Goal: Task Accomplishment & Management: Use online tool/utility

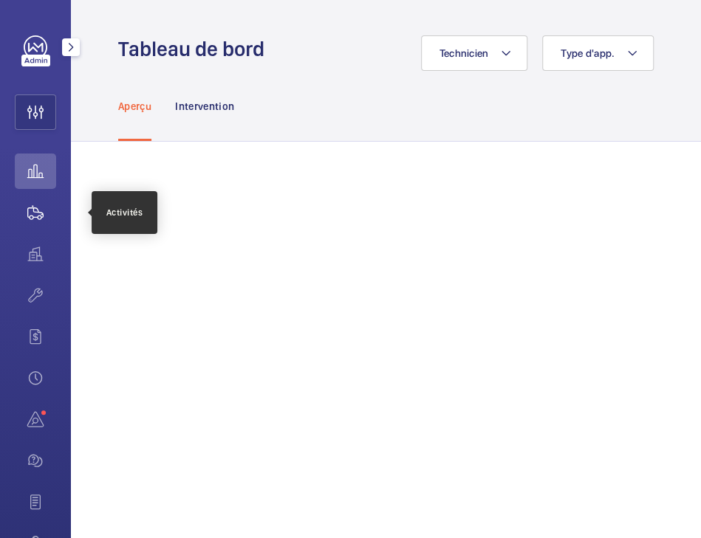
click at [24, 213] on wm-front-icon-button at bounding box center [35, 212] width 41 height 35
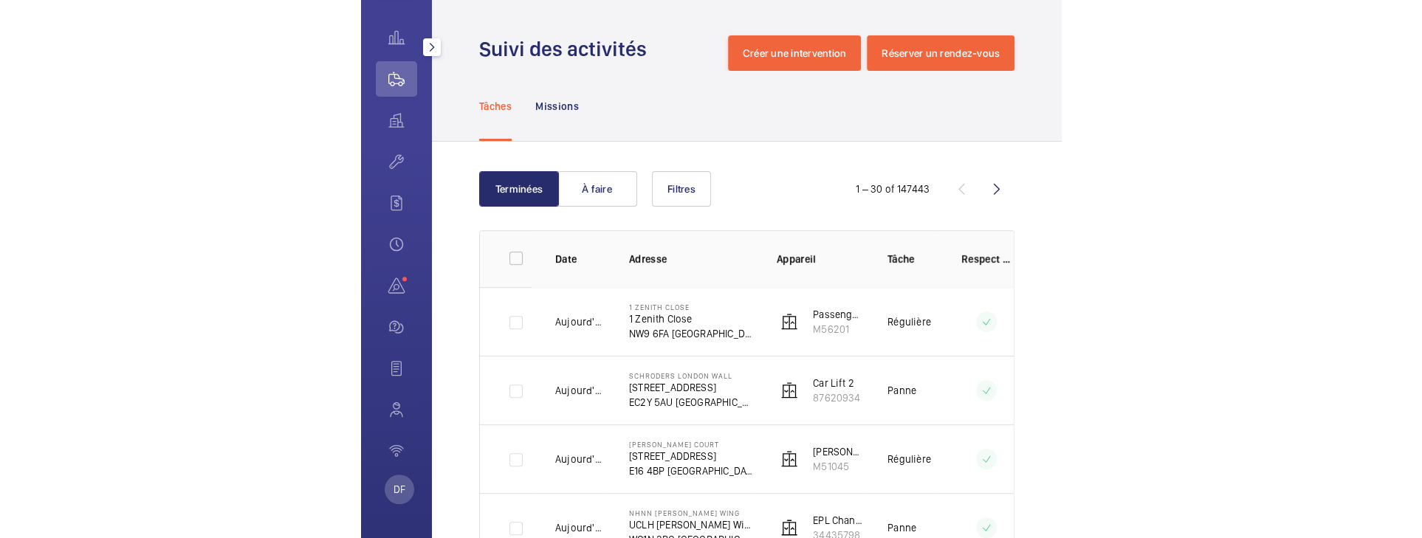
scroll to position [134, 0]
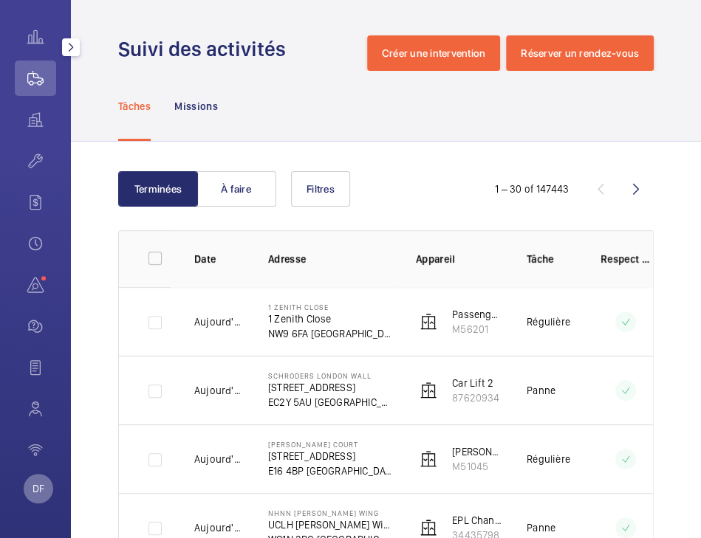
click at [41, 493] on p "DF" at bounding box center [38, 488] width 12 height 15
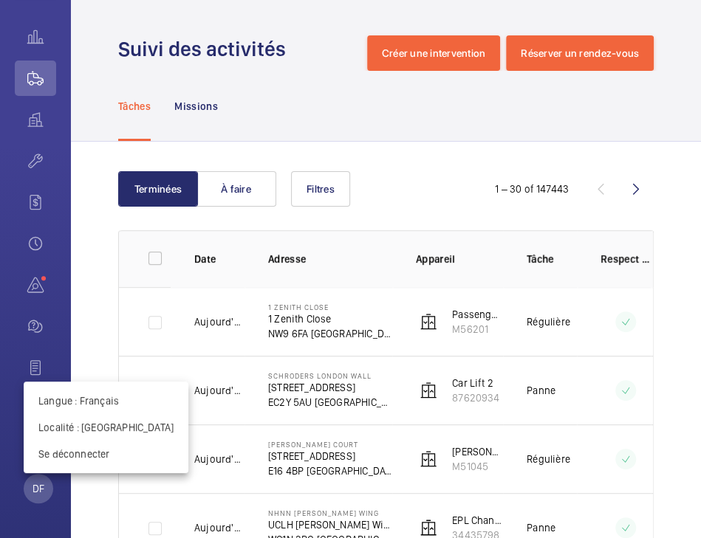
click at [226, 185] on div at bounding box center [350, 269] width 701 height 538
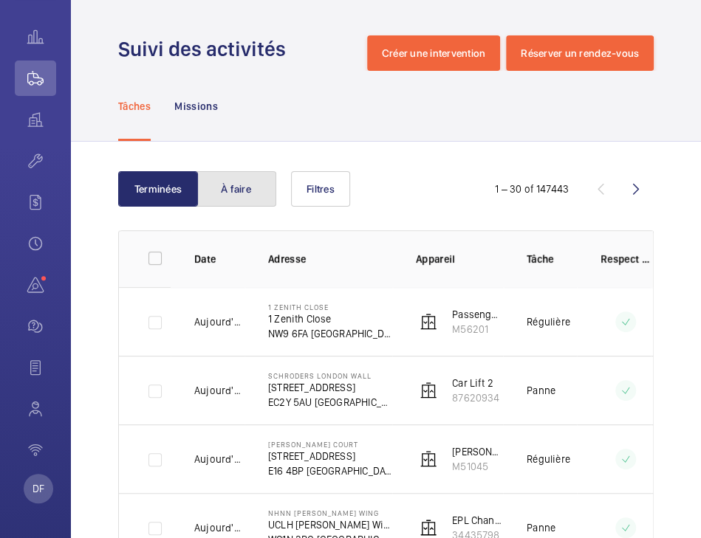
click at [237, 191] on button "À faire" at bounding box center [236, 188] width 80 height 35
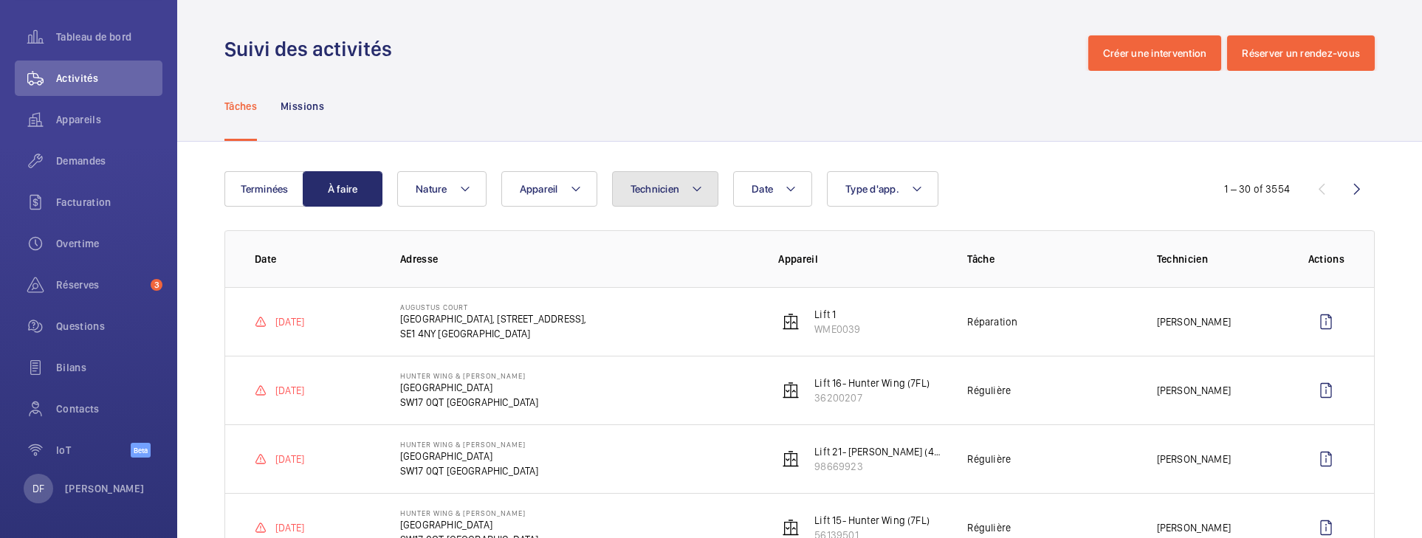
click at [662, 193] on span "Technicien" at bounding box center [655, 189] width 49 height 12
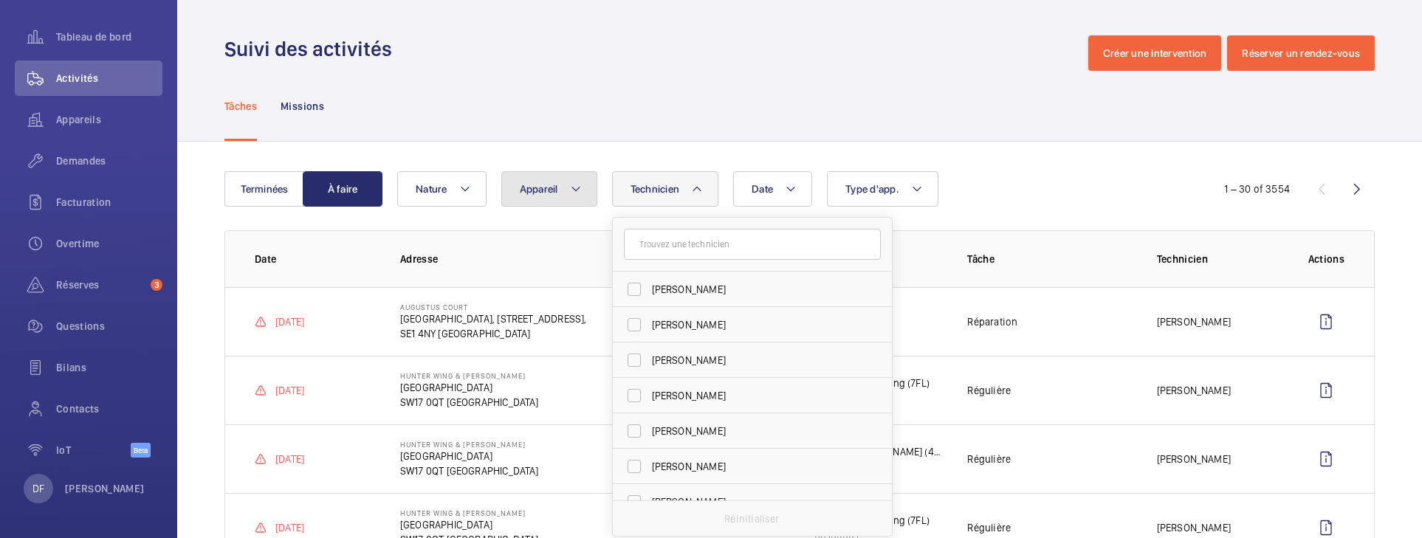
click at [583, 191] on button "Appareil" at bounding box center [549, 188] width 96 height 35
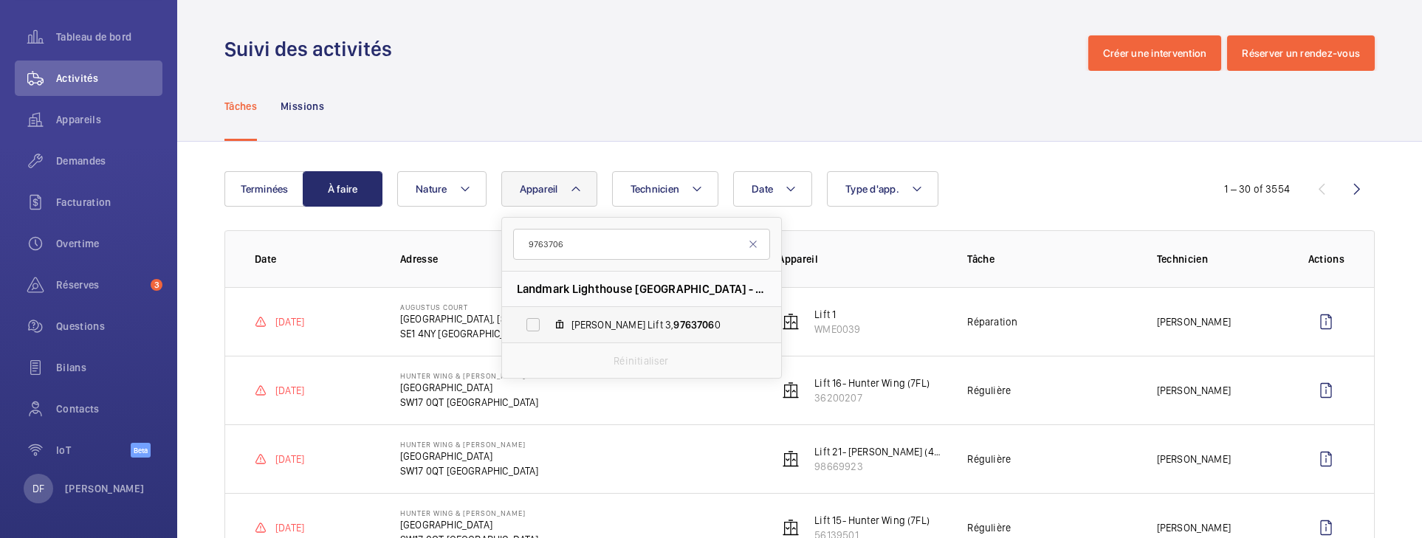
type input "9763706"
click at [700, 318] on span "[PERSON_NAME] Lift 3, 9763706 0" at bounding box center [657, 325] width 171 height 15
click at [548, 318] on input "[PERSON_NAME] Lift 3, 9763706 0" at bounding box center [533, 325] width 30 height 30
checkbox input "true"
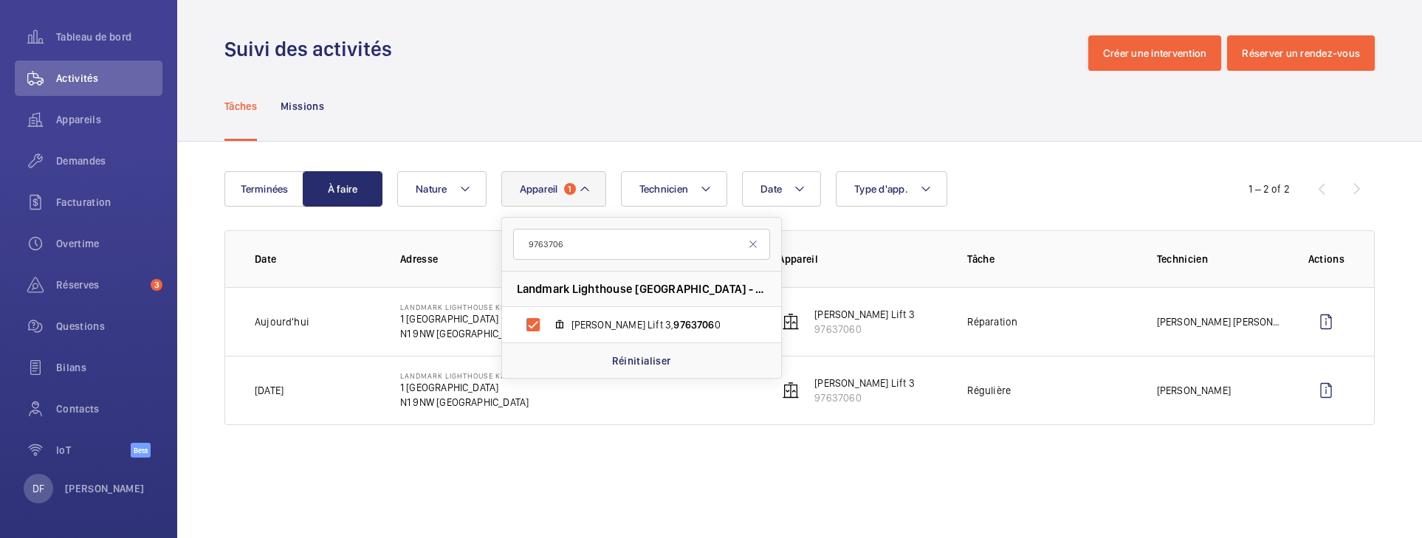
click at [700, 111] on div "Tâches Missions" at bounding box center [799, 106] width 1150 height 70
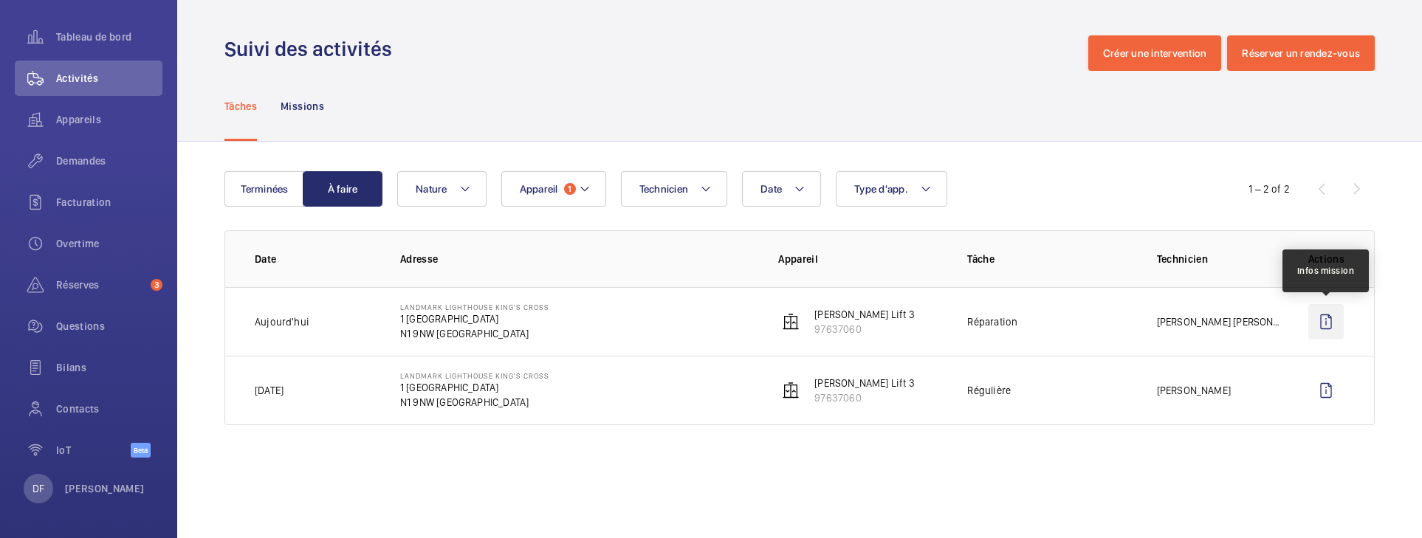
click at [700, 316] on wm-front-icon-button at bounding box center [1325, 321] width 35 height 35
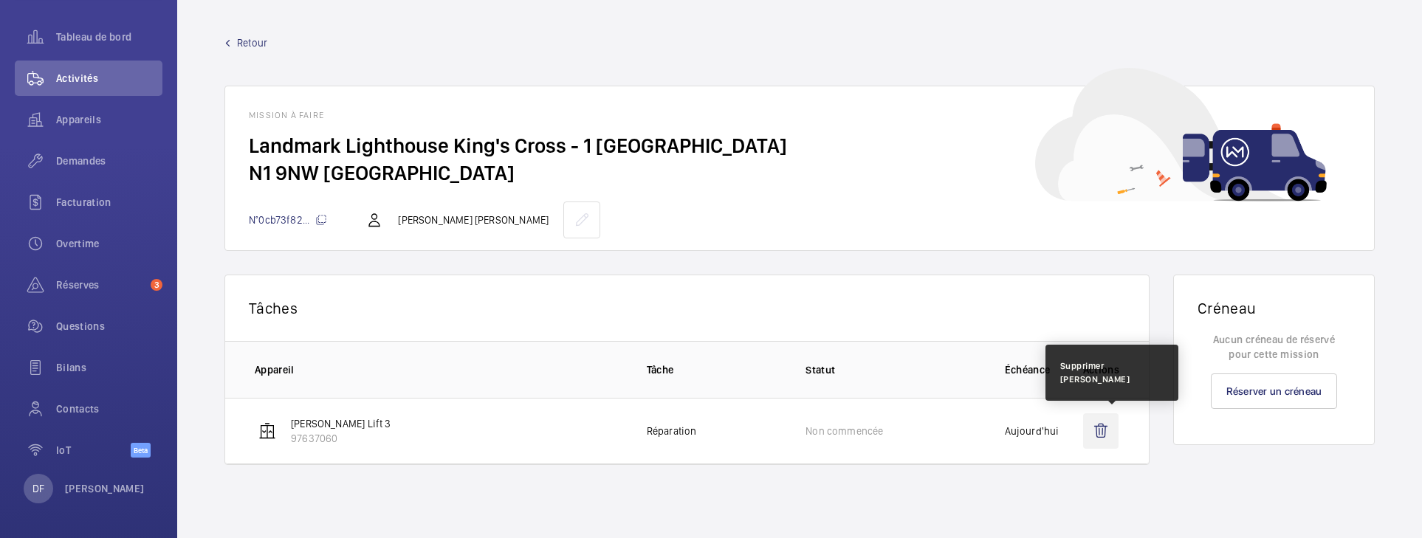
click at [700, 430] on wm-front-icon-button at bounding box center [1100, 431] width 35 height 35
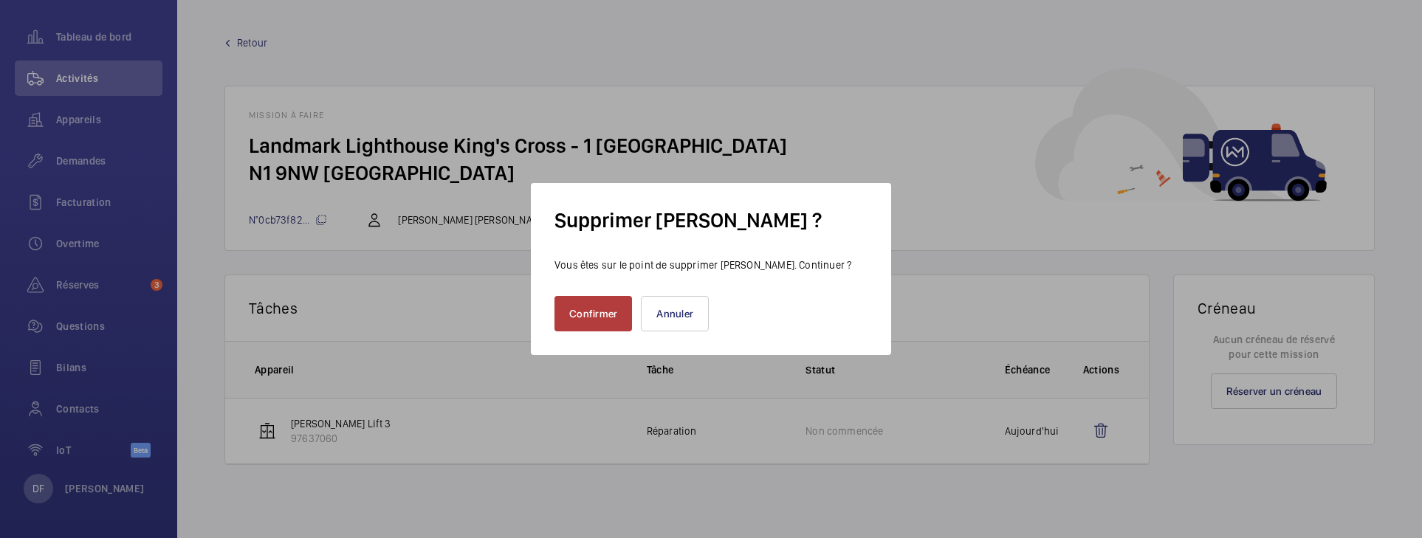
click at [586, 312] on button "Confirmer" at bounding box center [594, 313] width 78 height 35
